Goal: Check status: Check status

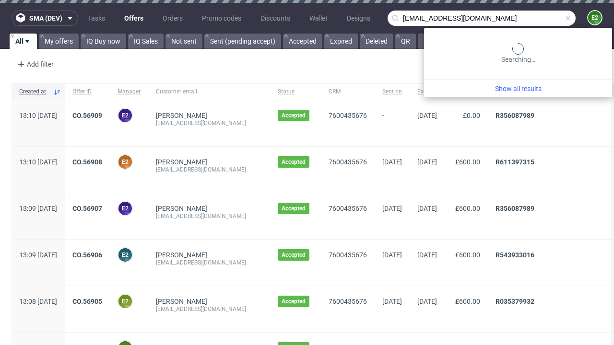
type input "[EMAIL_ADDRESS][DOMAIN_NAME]"
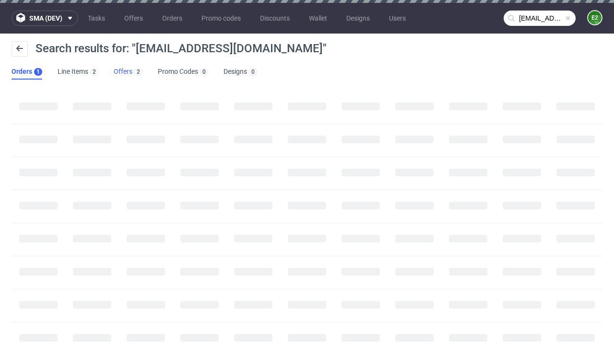
click at [128, 72] on link "Offers 2" at bounding box center [128, 71] width 29 height 15
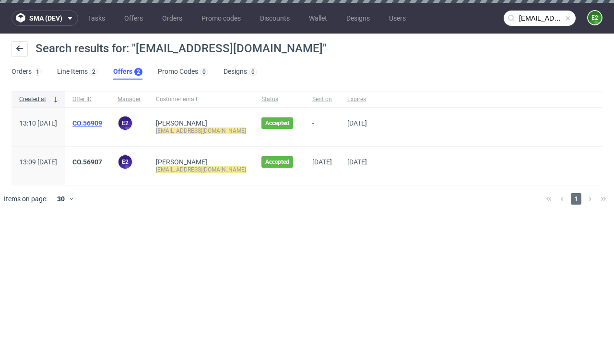
click at [102, 123] on link "CO.56909" at bounding box center [87, 123] width 30 height 8
